Goal: Task Accomplishment & Management: Use online tool/utility

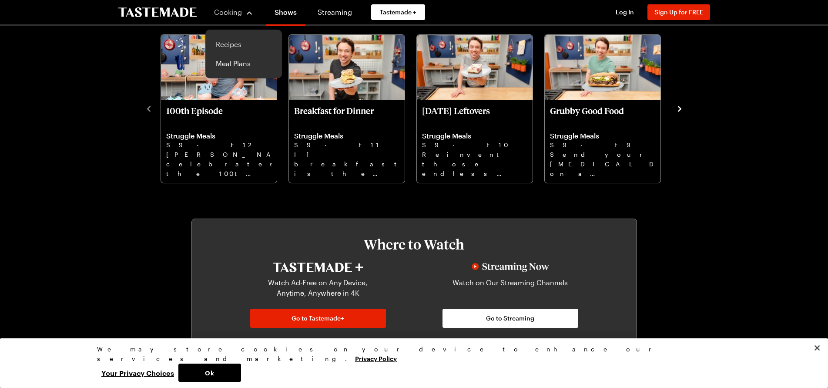
click at [235, 40] on link "Recipes" at bounding box center [244, 44] width 66 height 19
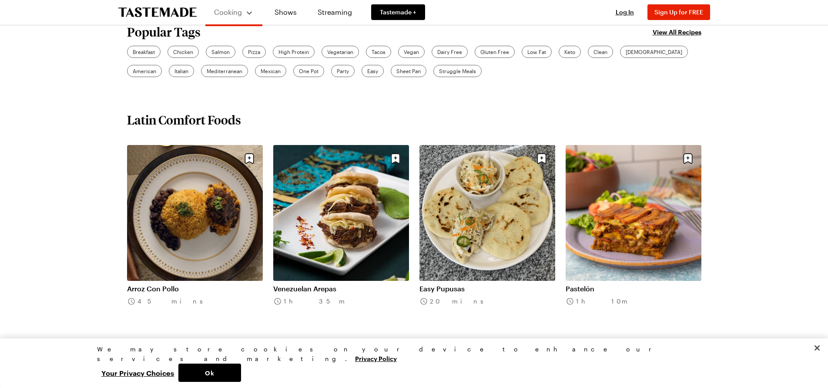
scroll to position [131, 0]
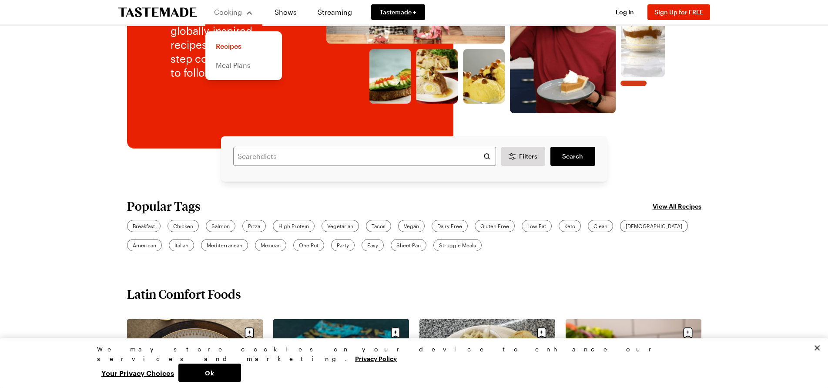
click at [237, 63] on link "Meal Plans" at bounding box center [244, 65] width 66 height 19
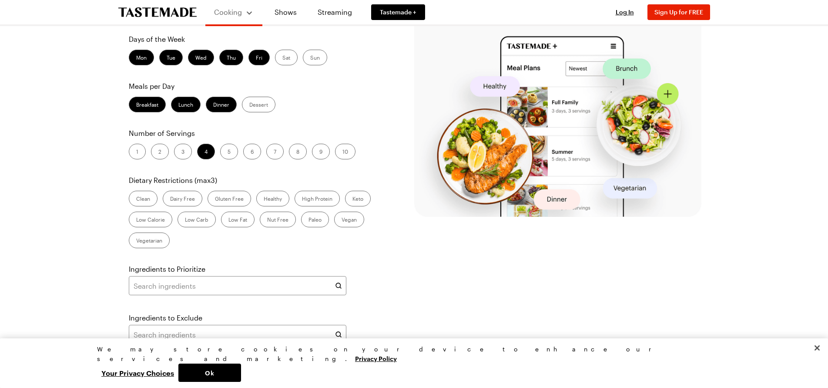
scroll to position [174, 0]
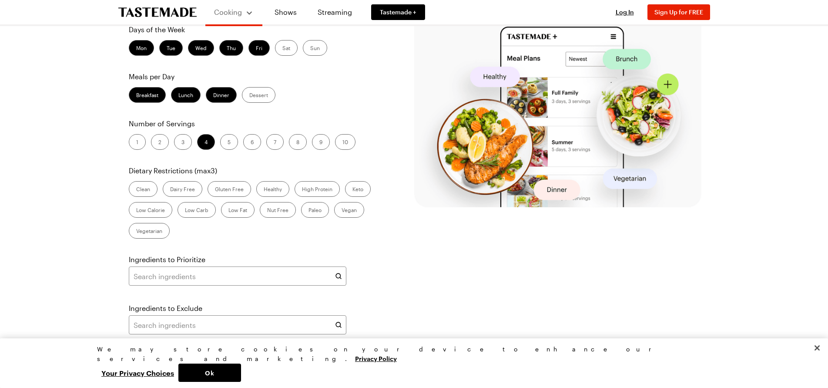
click at [283, 56] on label "Sat" at bounding box center [286, 48] width 23 height 16
click at [282, 49] on input "Sat" at bounding box center [282, 49] width 0 height 0
click at [314, 56] on label "Sun" at bounding box center [315, 48] width 24 height 16
click at [310, 49] on input "Sun" at bounding box center [310, 49] width 0 height 0
click at [157, 150] on label "2" at bounding box center [160, 142] width 18 height 16
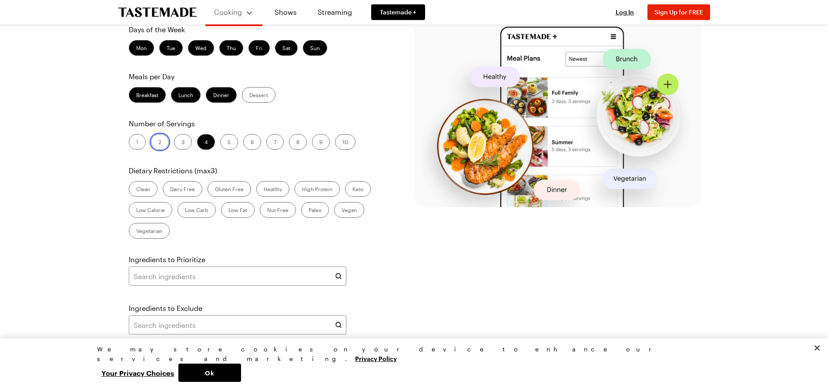
click at [158, 143] on input "2" at bounding box center [158, 143] width 0 height 0
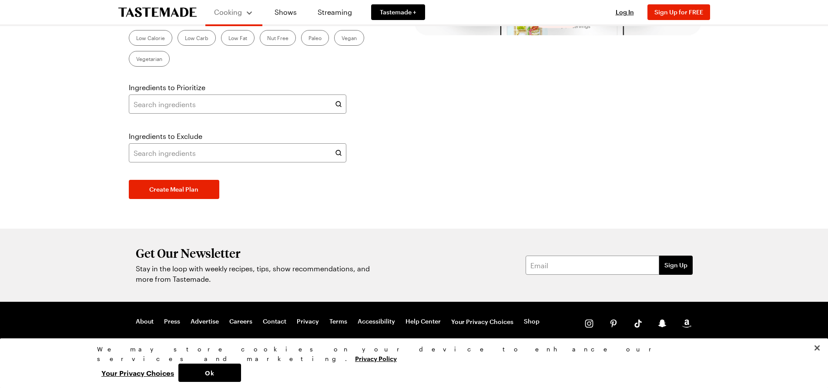
scroll to position [392, 0]
click at [162, 199] on button "Create Meal Plan" at bounding box center [174, 189] width 90 height 19
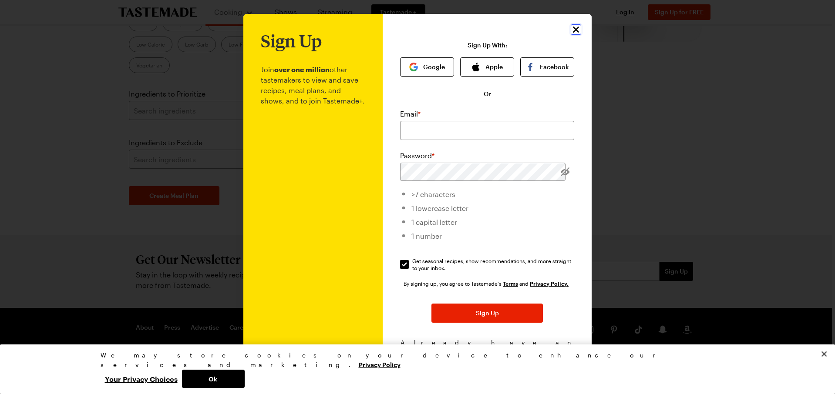
click at [573, 32] on icon "Close" at bounding box center [576, 30] width 6 height 6
